Goal: Information Seeking & Learning: Learn about a topic

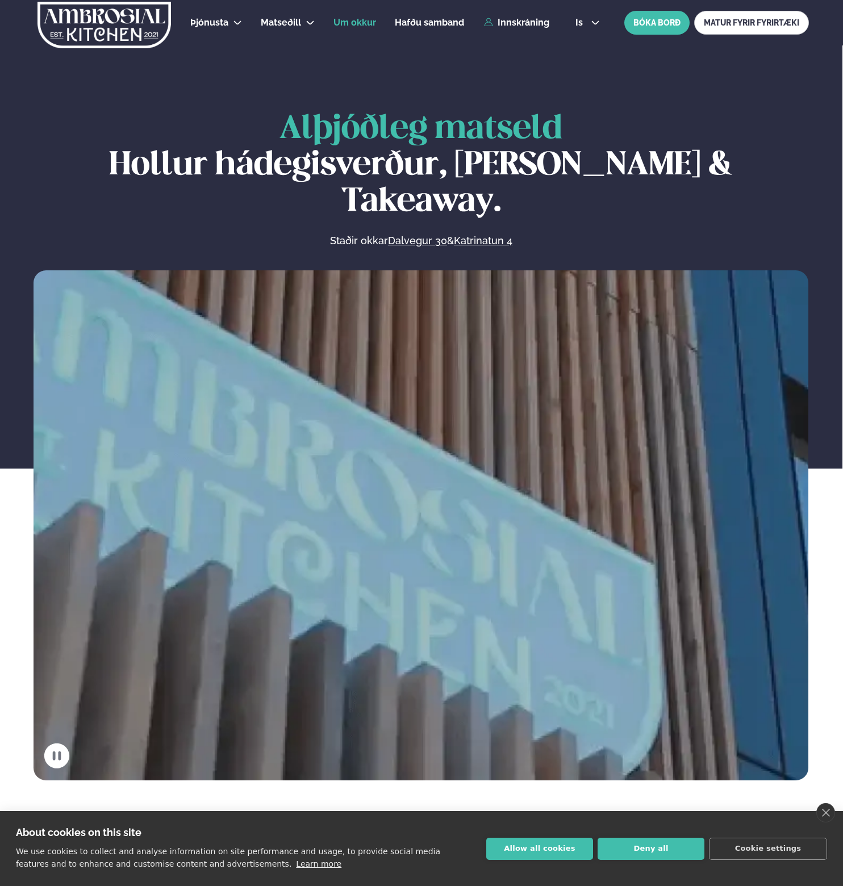
click at [364, 26] on span "Um okkur" at bounding box center [354, 22] width 43 height 11
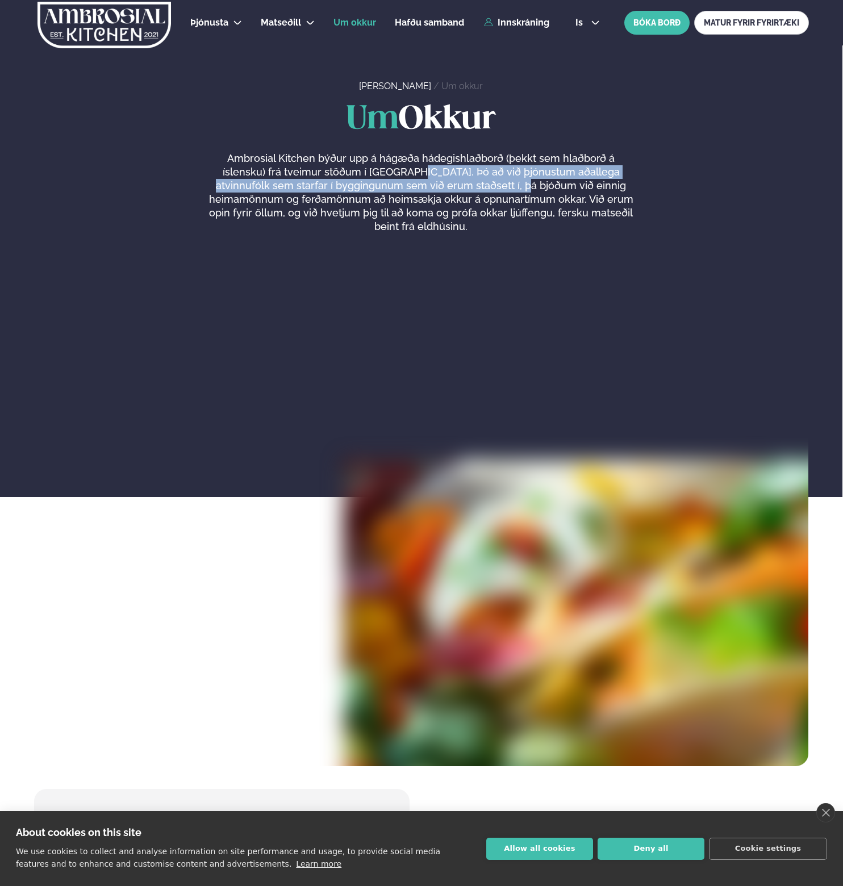
drag, startPoint x: 377, startPoint y: 173, endPoint x: 467, endPoint y: 186, distance: 90.8
click at [467, 186] on p "Ambrosial Kitchen býður upp á hágæða hádegishlaðborð (þekkt sem hlaðborð á ísle…" at bounding box center [420, 193] width 429 height 82
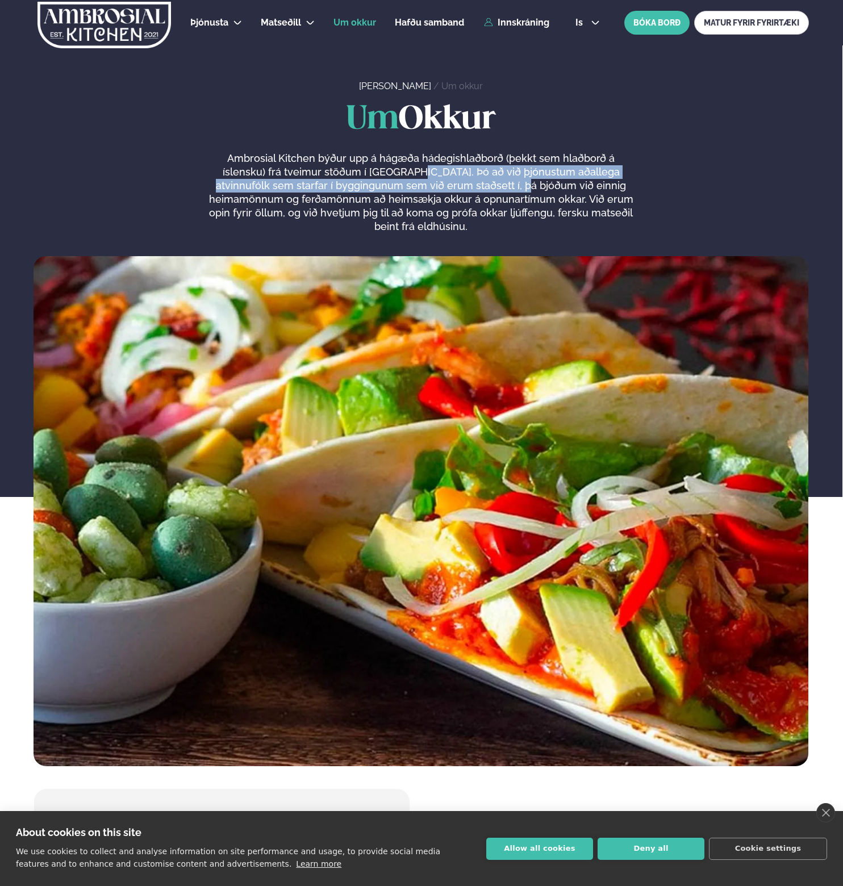
drag, startPoint x: 286, startPoint y: 186, endPoint x: 278, endPoint y: 192, distance: 9.7
click at [285, 186] on p "Ambrosial Kitchen býður upp á hágæða hádegishlaðborð (þekkt sem hlaðborð á ísle…" at bounding box center [420, 193] width 429 height 82
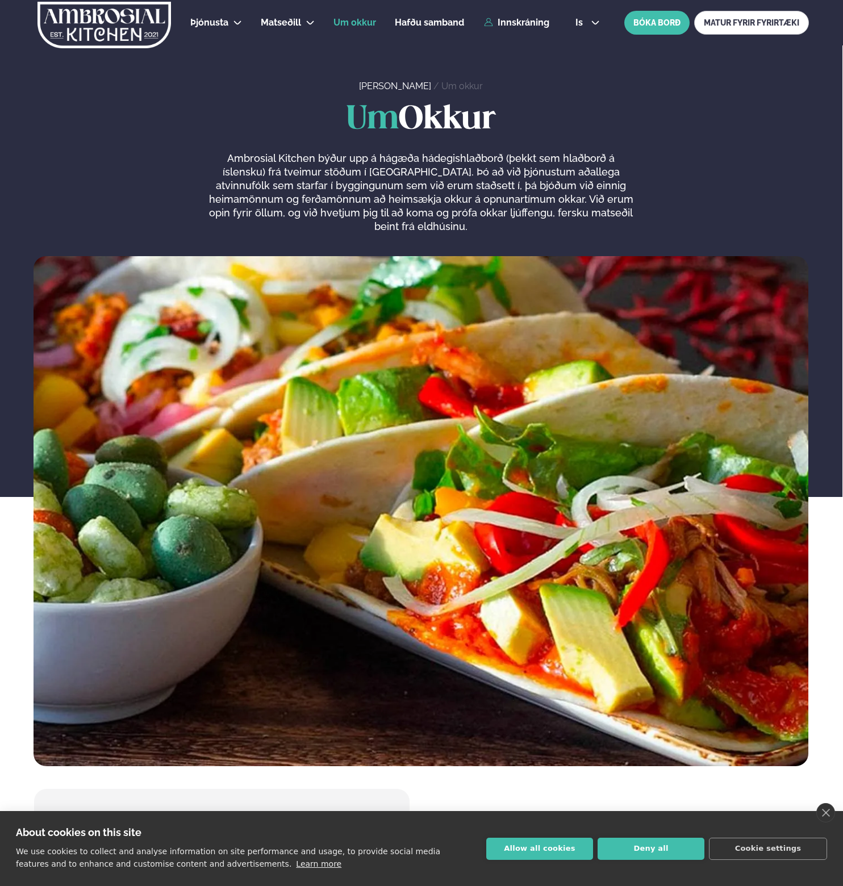
drag, startPoint x: 285, startPoint y: 197, endPoint x: 272, endPoint y: 198, distance: 13.7
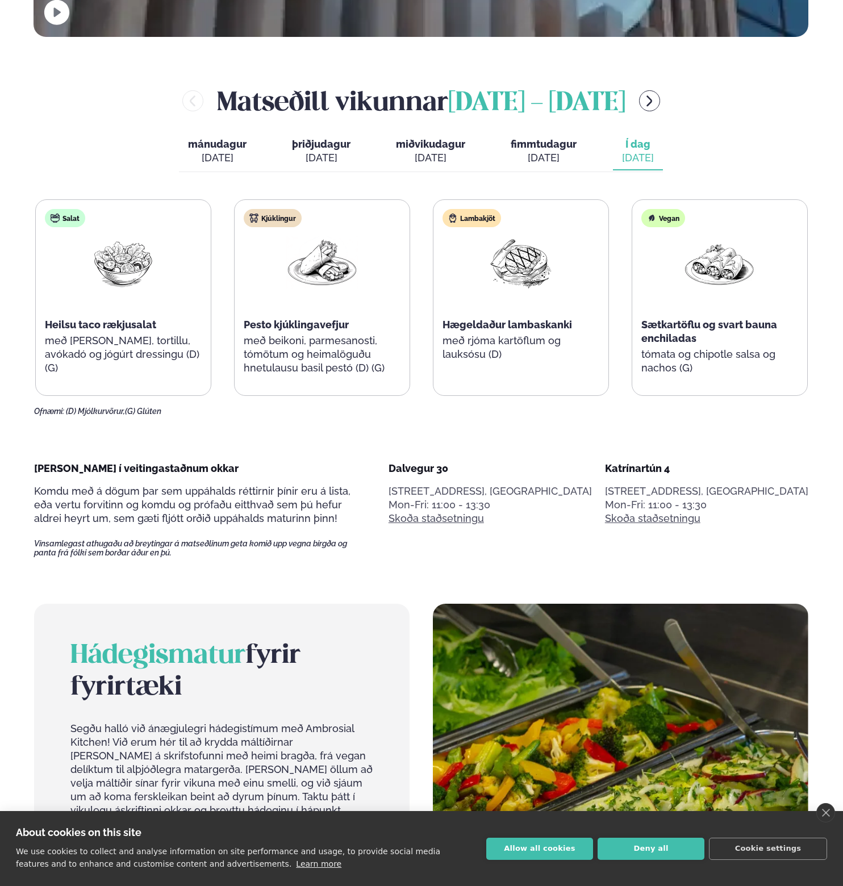
scroll to position [744, 0]
click at [371, 461] on div "[PERSON_NAME] í veitingastaðnum okkar Komdu með á dögum þar sem uppáhalds rétti…" at bounding box center [421, 509] width 774 height 96
click at [369, 461] on div "[PERSON_NAME] í veitingastaðnum okkar Komdu með á dögum þar sem uppáhalds rétti…" at bounding box center [421, 509] width 774 height 96
click at [346, 461] on div "[PERSON_NAME] í veitingastaðnum okkar Komdu með á dögum þar sem uppáhalds rétti…" at bounding box center [200, 509] width 333 height 96
click at [330, 461] on p "[PERSON_NAME] í veitingastaðnum okkar" at bounding box center [200, 468] width 333 height 14
